Goal: Information Seeking & Learning: Check status

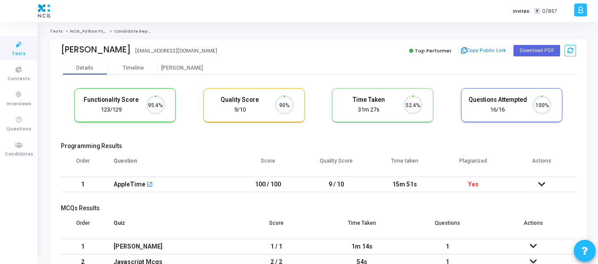
scroll to position [18, 22]
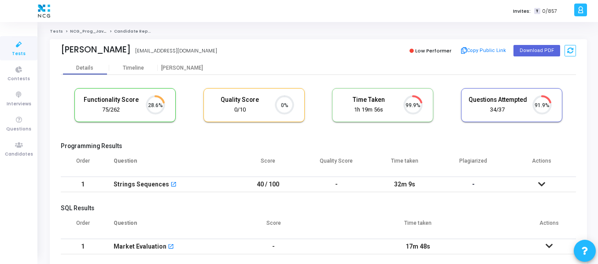
scroll to position [4, 4]
drag, startPoint x: 20, startPoint y: 147, endPoint x: 27, endPoint y: 141, distance: 9.1
click at [20, 147] on icon at bounding box center [19, 145] width 18 height 11
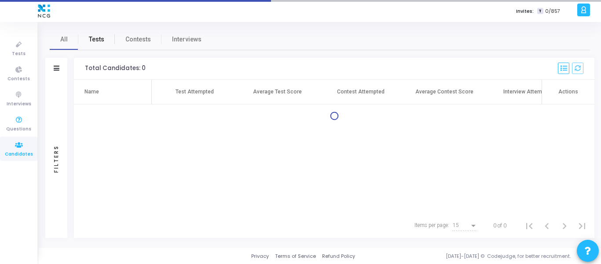
click at [91, 41] on span "Tests" at bounding box center [96, 39] width 15 height 9
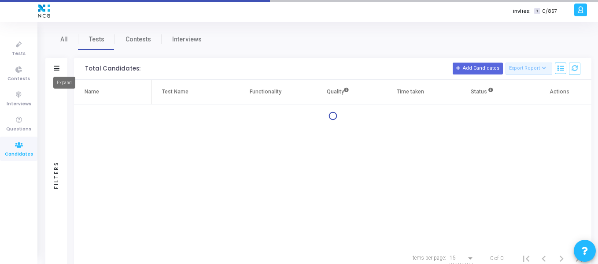
click at [56, 67] on icon at bounding box center [57, 68] width 6 height 5
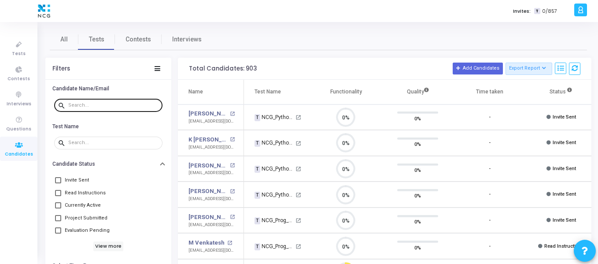
click at [99, 101] on div at bounding box center [113, 105] width 91 height 14
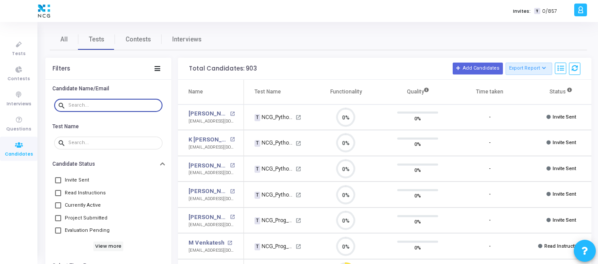
paste input "[EMAIL_ADDRESS][DOMAIN_NAME]"
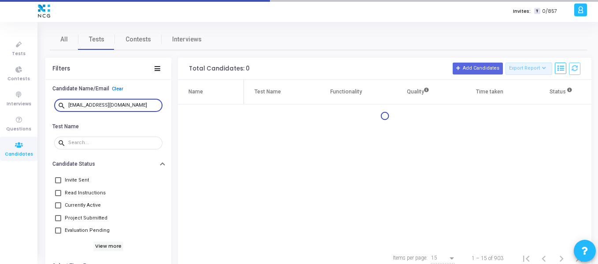
type input "[EMAIL_ADDRESS][DOMAIN_NAME]"
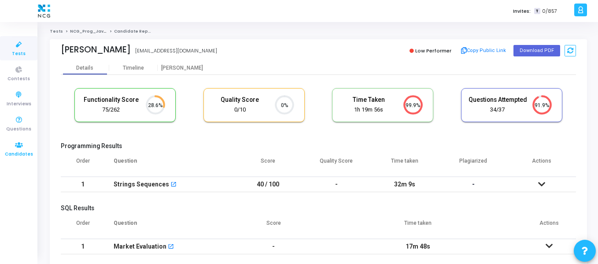
scroll to position [18, 22]
click at [18, 153] on span "Candidates" at bounding box center [19, 154] width 28 height 7
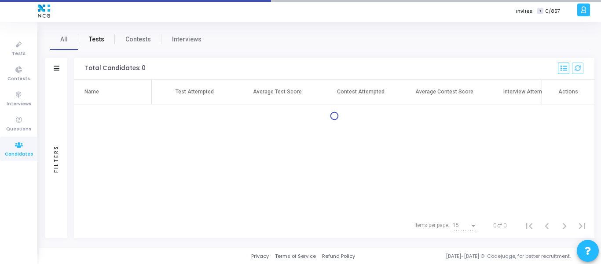
drag, startPoint x: 92, startPoint y: 41, endPoint x: 89, endPoint y: 46, distance: 6.7
click at [93, 41] on span "Tests" at bounding box center [96, 39] width 15 height 9
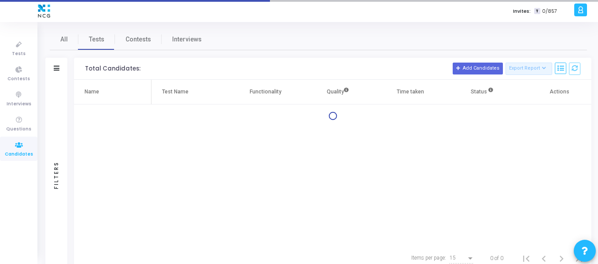
click at [61, 72] on div "Filters" at bounding box center [56, 69] width 22 height 22
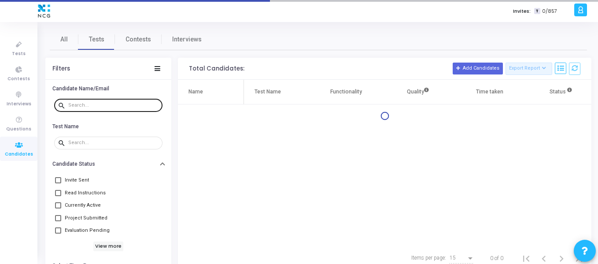
click at [79, 103] on input "text" at bounding box center [113, 105] width 91 height 5
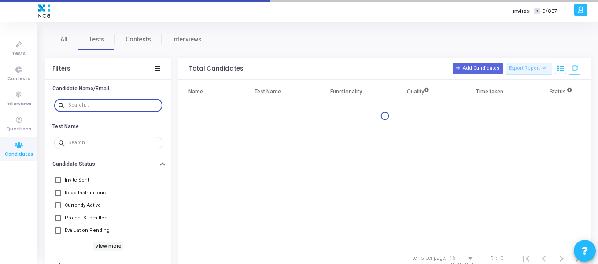
paste input "[EMAIL_ADDRESS][DOMAIN_NAME]"
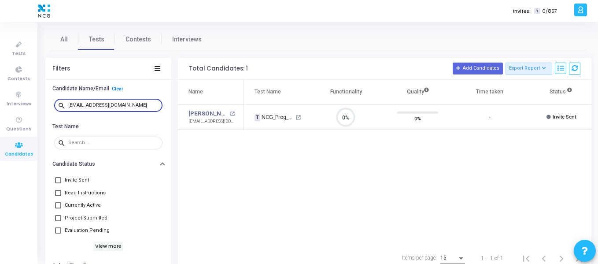
drag, startPoint x: 134, startPoint y: 107, endPoint x: 66, endPoint y: 105, distance: 68.3
click at [66, 105] on div "search krushnadoke94@gmail.com" at bounding box center [108, 105] width 108 height 14
paste input "bhushandhore97"
type input "bhushandhore97@gmail.com"
drag, startPoint x: 140, startPoint y: 103, endPoint x: 67, endPoint y: 105, distance: 73.1
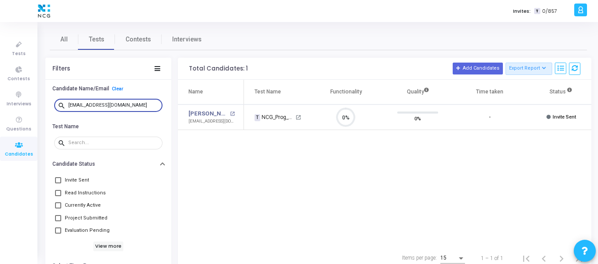
click at [67, 105] on div "search bhushandhore97@gmail.com" at bounding box center [108, 105] width 108 height 14
paste input "shashidharmn1@gmail.com"
type input "shashidharmn1@gmail.com"
